Goal: Task Accomplishment & Management: Manage account settings

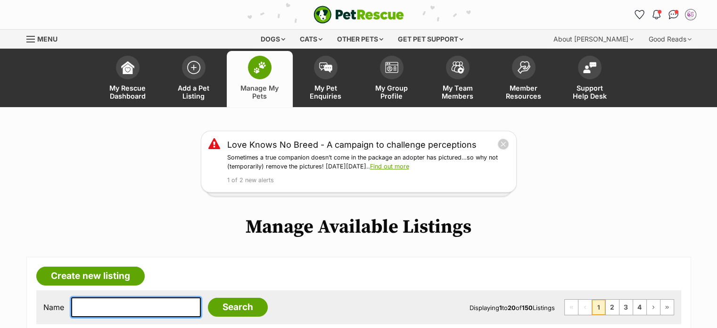
click at [161, 311] on input "text" at bounding box center [136, 307] width 130 height 20
type input "holly"
click at [208, 297] on input "Search" at bounding box center [238, 306] width 60 height 19
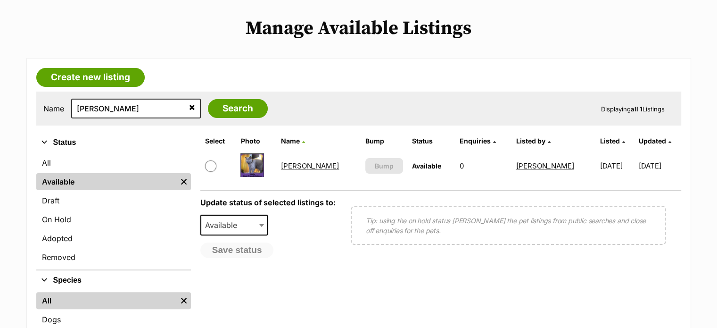
scroll to position [204, 0]
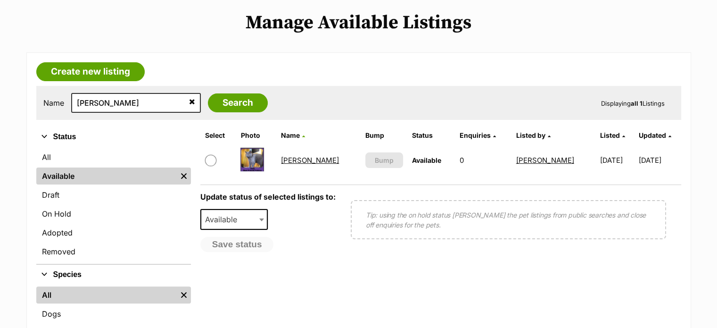
drag, startPoint x: 0, startPoint y: 0, endPoint x: 724, endPoint y: 103, distance: 730.8
click at [293, 157] on link "Holly" at bounding box center [310, 160] width 58 height 9
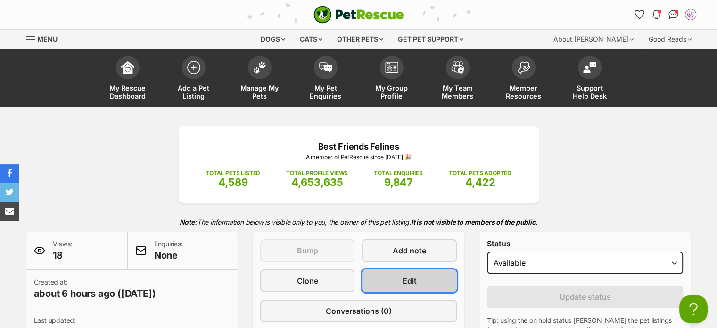
click at [410, 281] on span "Edit" at bounding box center [410, 280] width 14 height 11
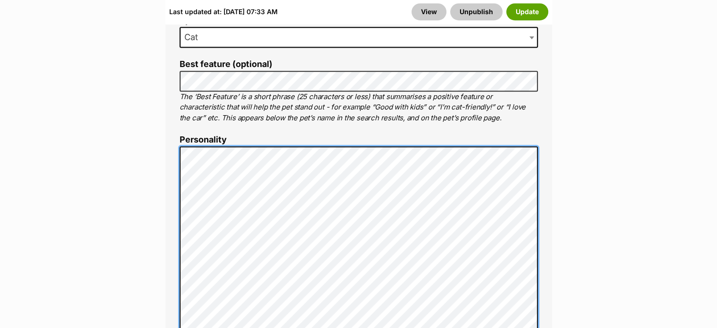
scroll to position [651, 0]
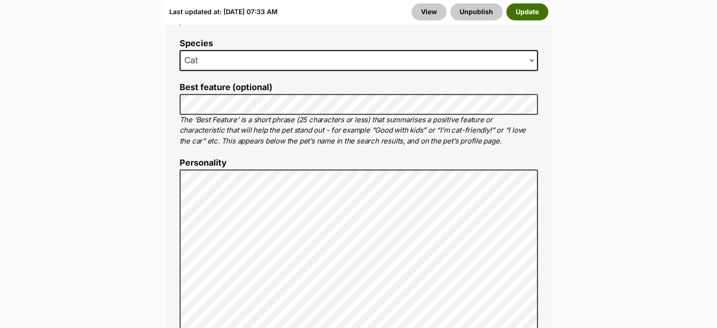
click at [528, 15] on button "Update" at bounding box center [527, 11] width 42 height 17
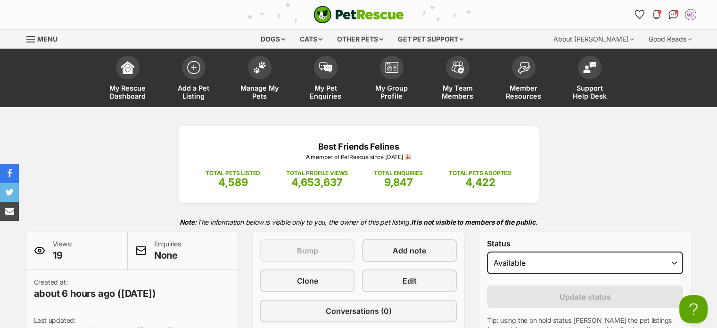
scroll to position [0, 8]
click at [259, 99] on span "Manage My Pets" at bounding box center [260, 92] width 42 height 16
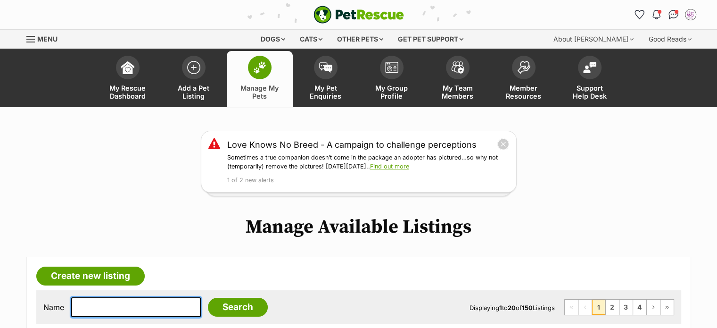
click at [165, 298] on input "text" at bounding box center [136, 307] width 130 height 20
type input "[PERSON_NAME]"
click at [208, 297] on input "Search" at bounding box center [238, 306] width 60 height 19
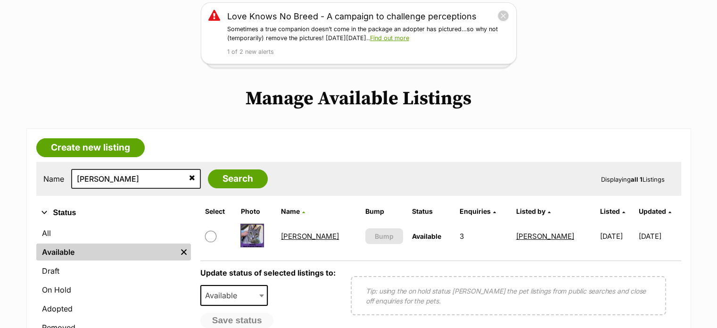
scroll to position [153, 0]
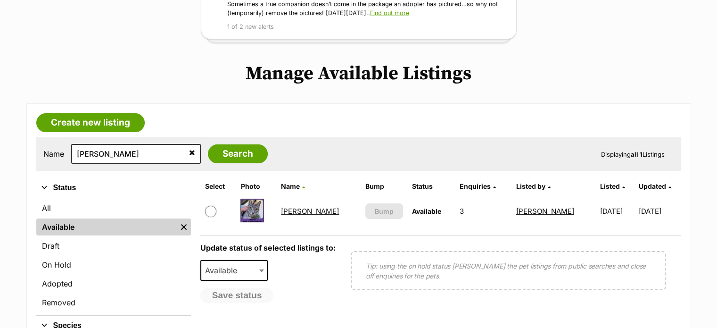
click at [207, 212] on input "checkbox" at bounding box center [210, 211] width 11 height 11
checkbox input "true"
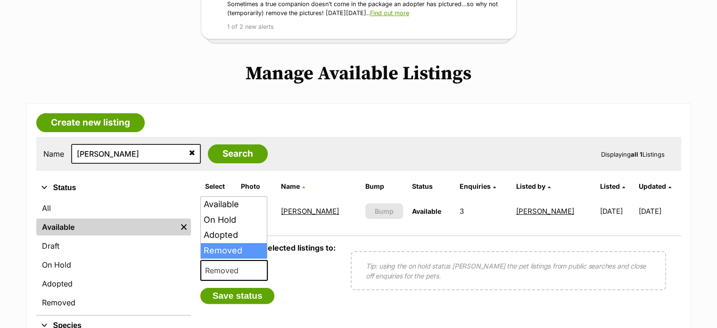
click at [229, 269] on span "Removed" at bounding box center [224, 269] width 47 height 13
select select "rehomed"
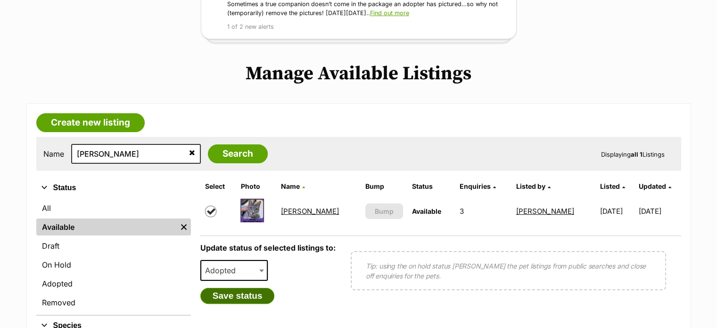
click at [235, 297] on button "Save status" at bounding box center [237, 296] width 74 height 16
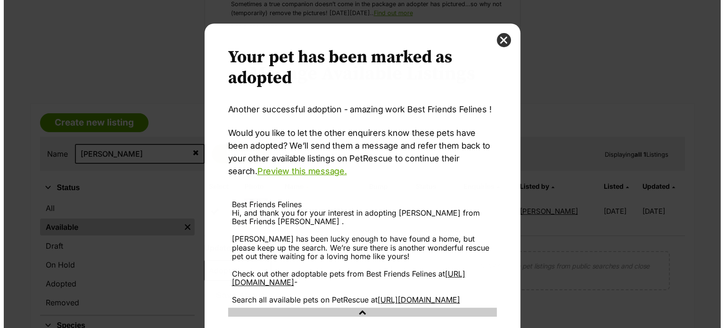
scroll to position [0, 0]
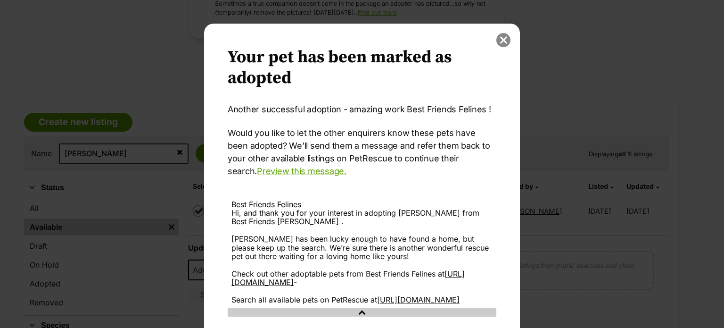
click at [496, 41] on button "close" at bounding box center [503, 40] width 14 height 14
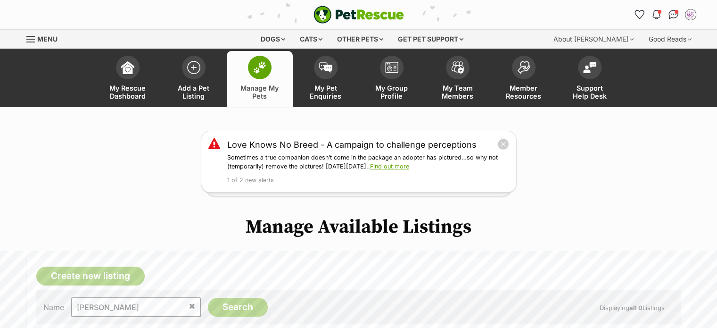
click at [36, 37] on link "Menu" at bounding box center [45, 38] width 38 height 17
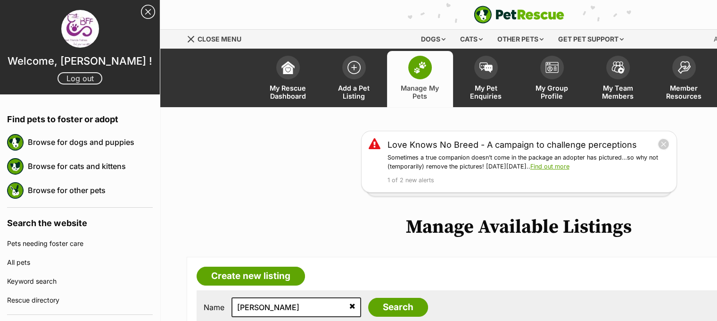
click at [81, 82] on link "Log out" at bounding box center [80, 78] width 45 height 12
